Goal: Task Accomplishment & Management: Manage account settings

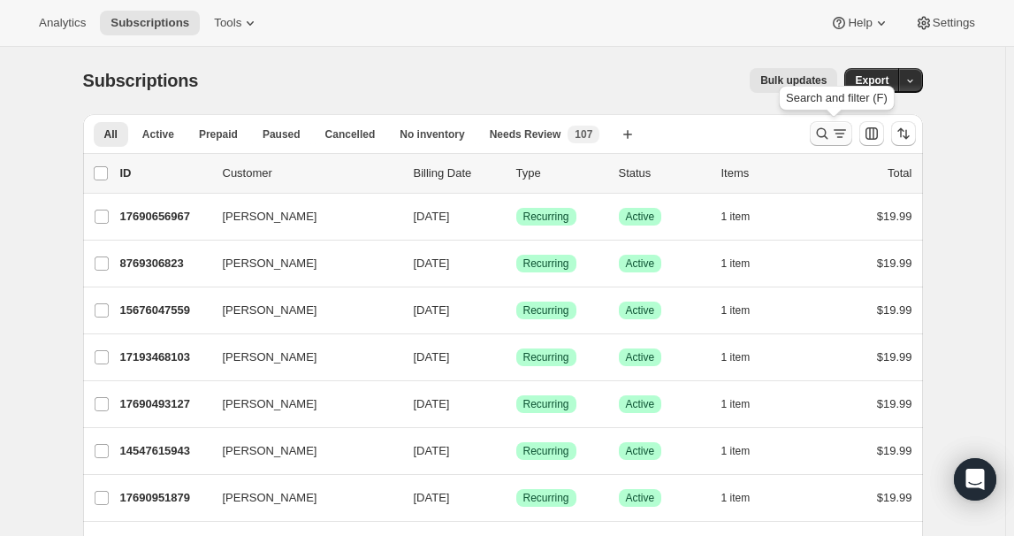
click at [821, 134] on icon "Search and filter results" at bounding box center [823, 134] width 18 height 18
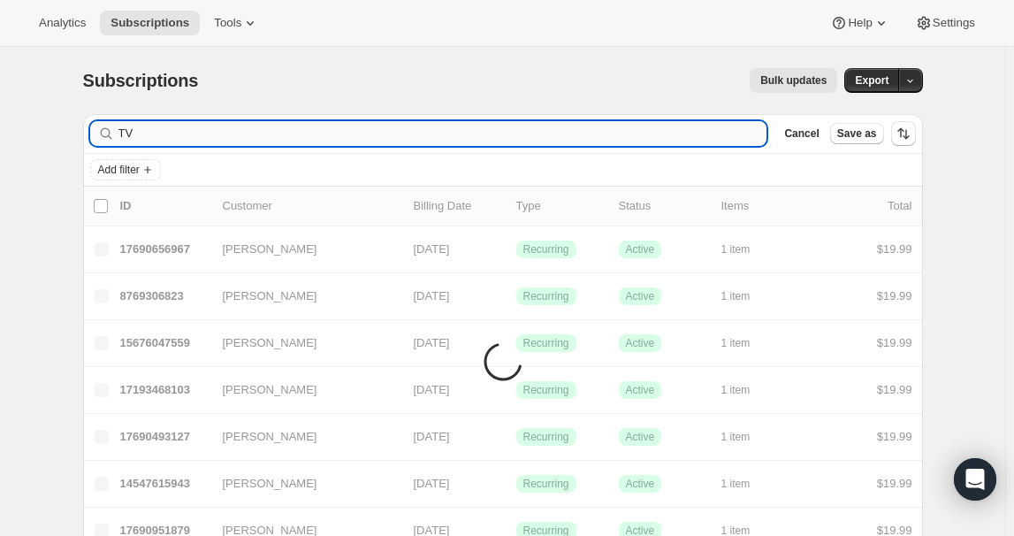
type input "T"
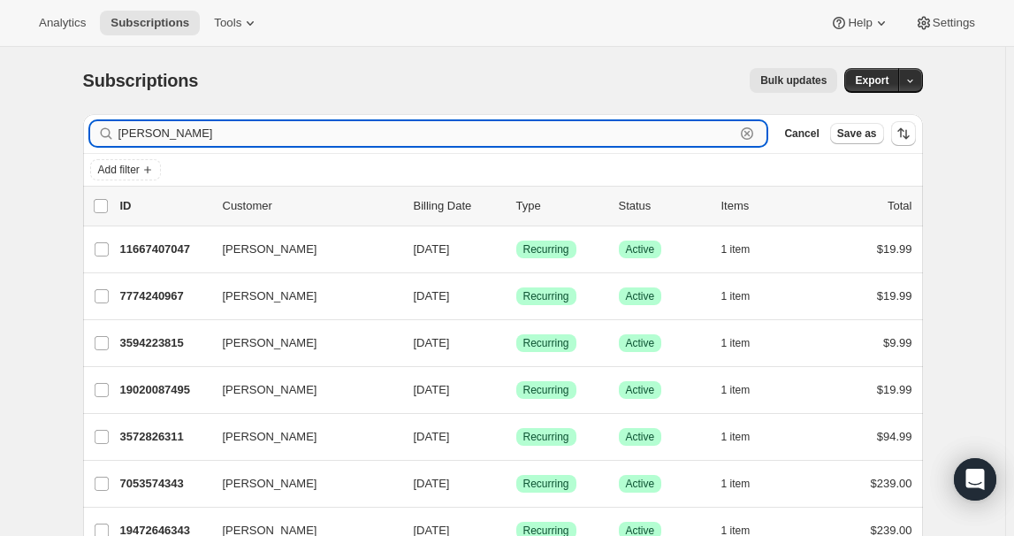
click at [130, 132] on input "[PERSON_NAME]" at bounding box center [427, 133] width 617 height 25
paste input "[EMAIL_ADDRESS][DOMAIN_NAME]"
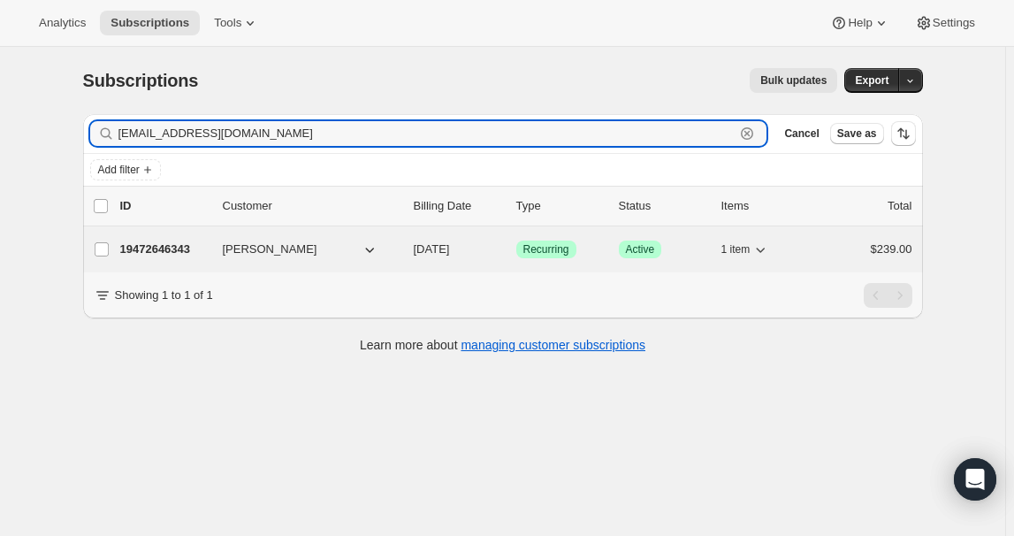
type input "[EMAIL_ADDRESS][DOMAIN_NAME]"
click at [186, 246] on p "19472646343" at bounding box center [164, 250] width 88 height 18
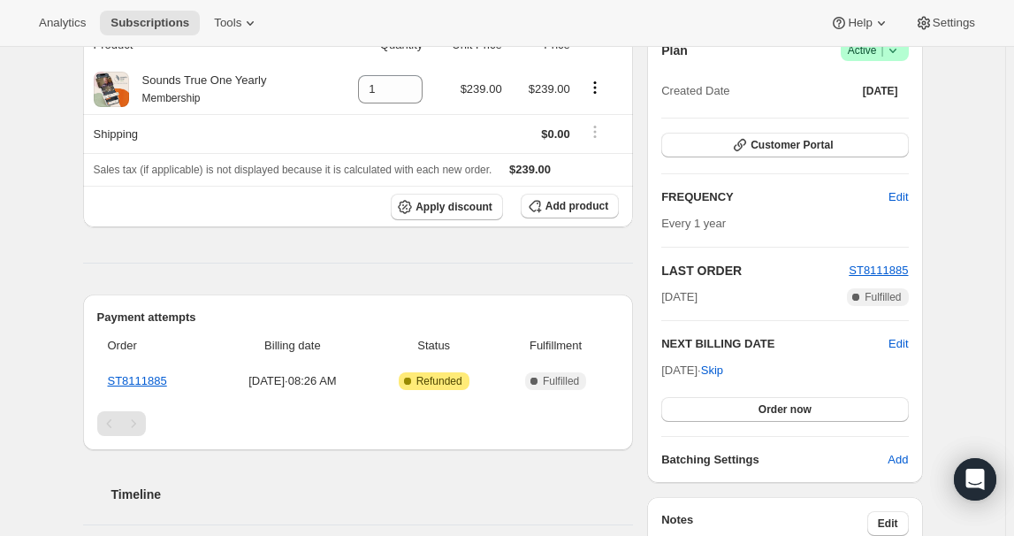
scroll to position [92, 0]
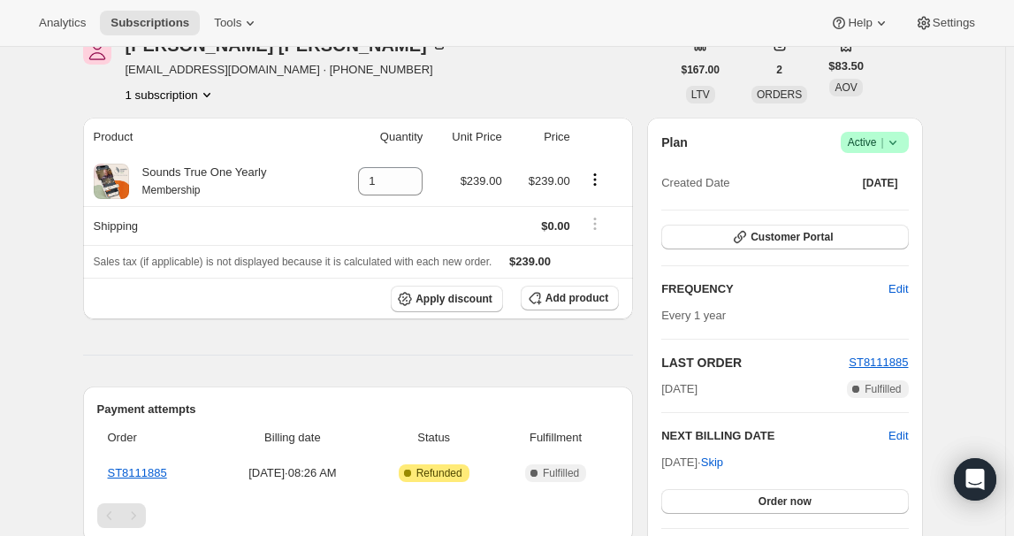
click at [897, 145] on icon at bounding box center [893, 143] width 18 height 18
click at [898, 216] on button "Cancel subscription" at bounding box center [879, 207] width 111 height 28
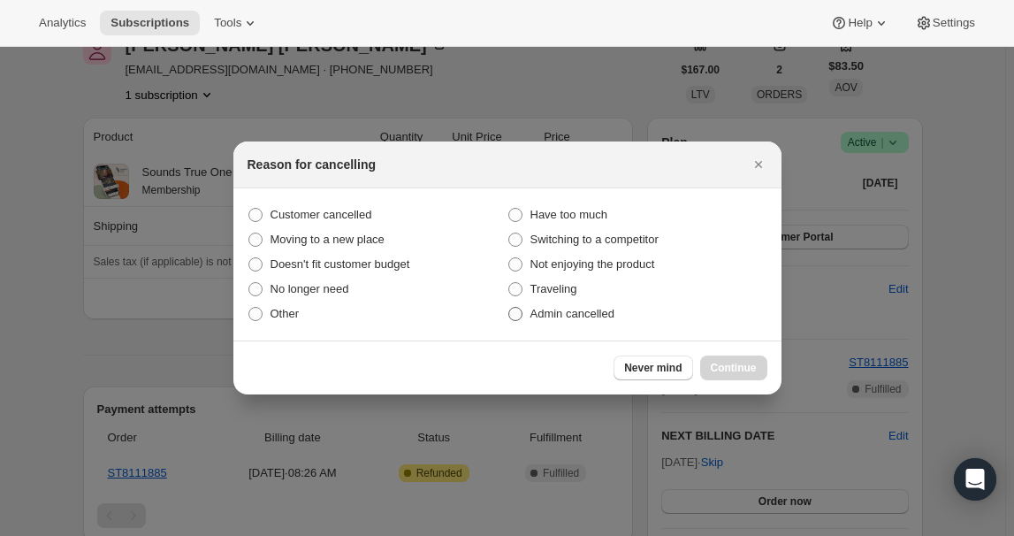
click at [566, 320] on span "Admin cancelled" at bounding box center [573, 313] width 84 height 13
click at [509, 308] on input "Admin cancelled" at bounding box center [508, 307] width 1 height 1
radio input "true"
click at [742, 372] on span "Continue" at bounding box center [734, 368] width 46 height 14
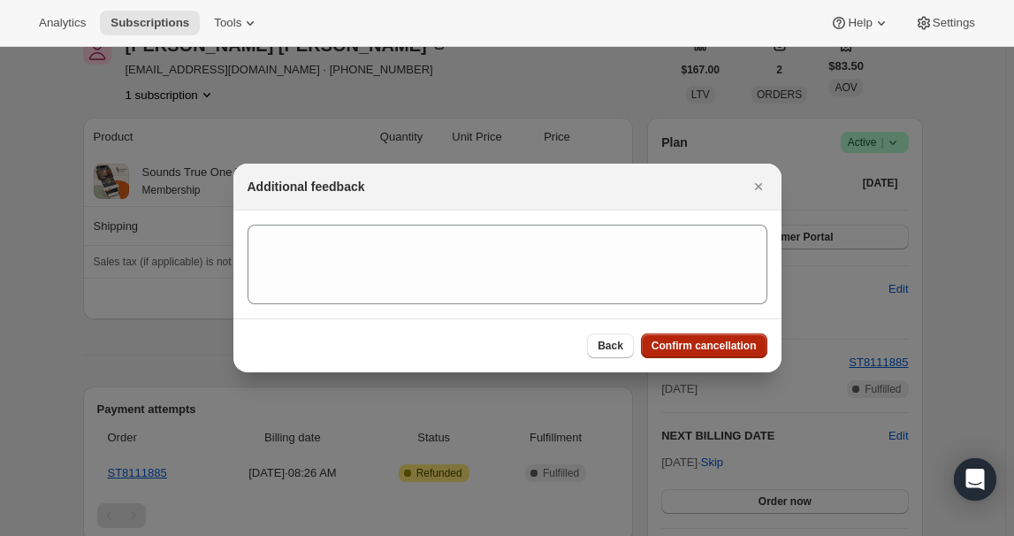
click at [740, 342] on span "Confirm cancellation" at bounding box center [704, 346] width 105 height 14
